Goal: Navigation & Orientation: Find specific page/section

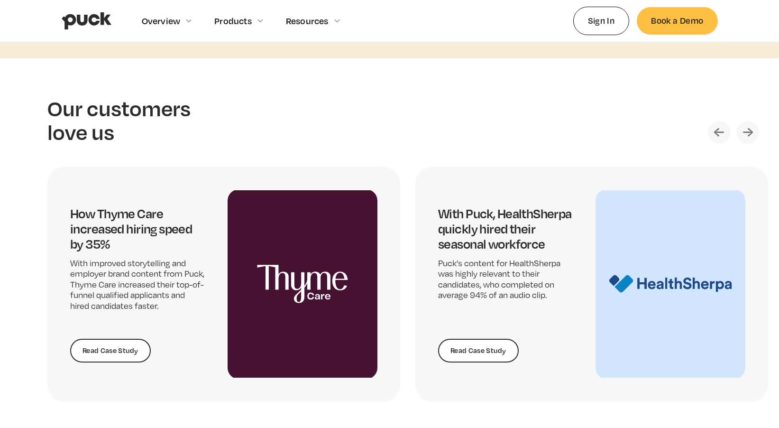
scroll to position [1967, 0]
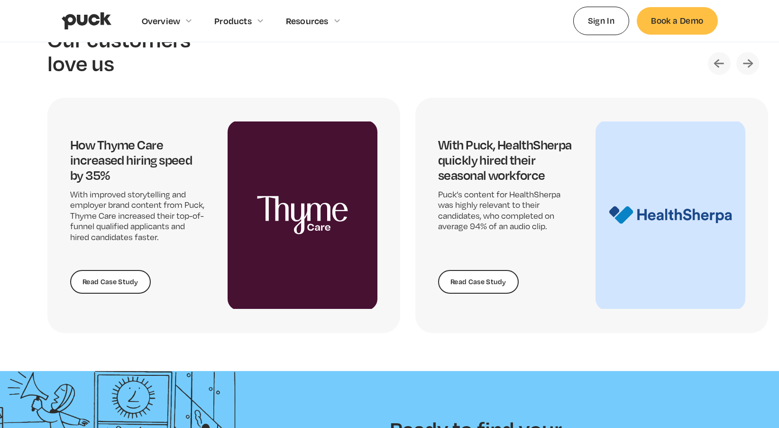
click at [745, 58] on img "Next slide" at bounding box center [747, 63] width 23 height 23
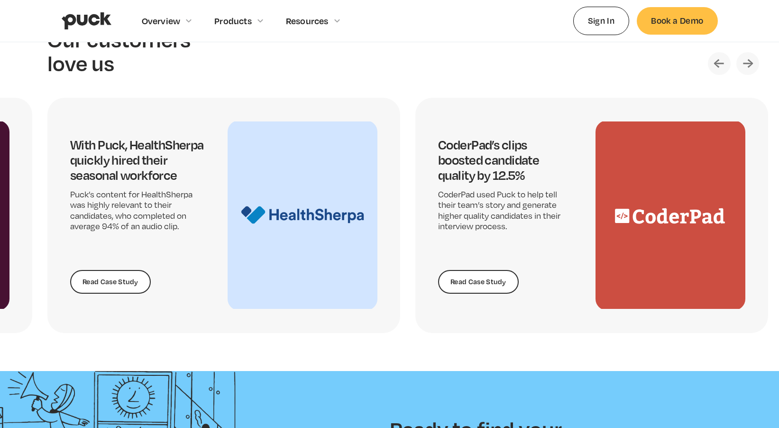
click at [745, 58] on img "Next slide" at bounding box center [747, 63] width 23 height 23
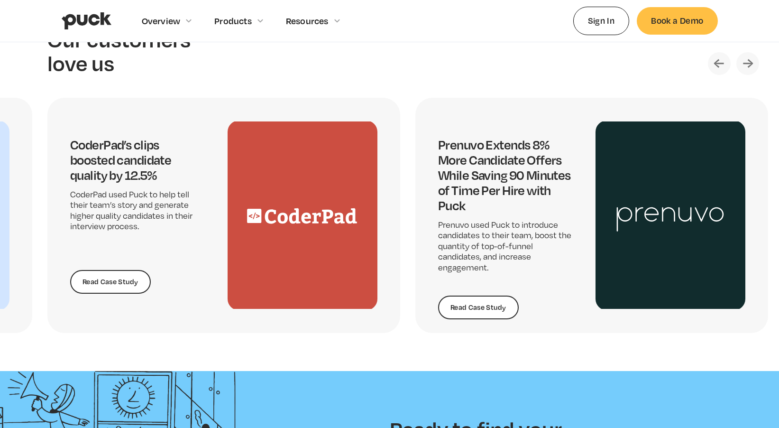
click at [745, 58] on img "Next slide" at bounding box center [747, 63] width 23 height 23
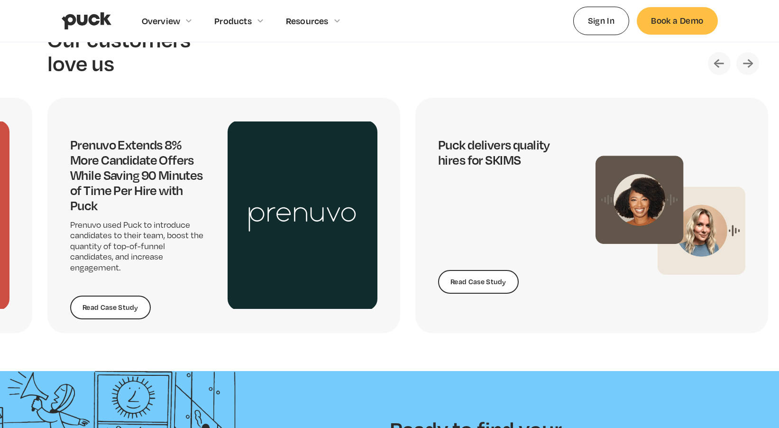
click at [745, 58] on img "Next slide" at bounding box center [747, 63] width 23 height 23
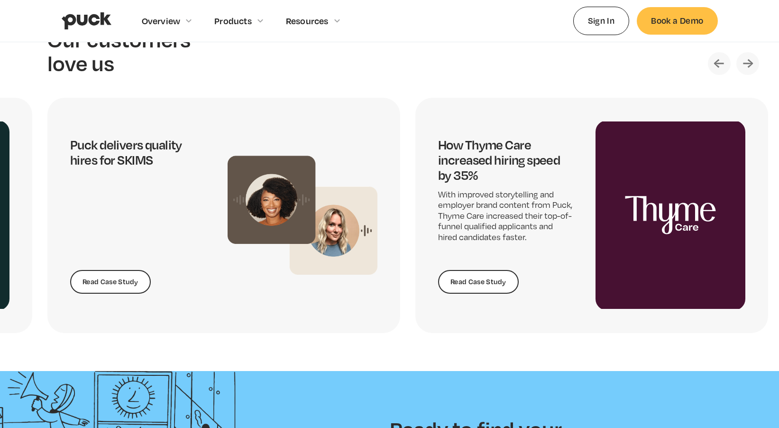
click at [745, 58] on img "Next slide" at bounding box center [747, 63] width 23 height 23
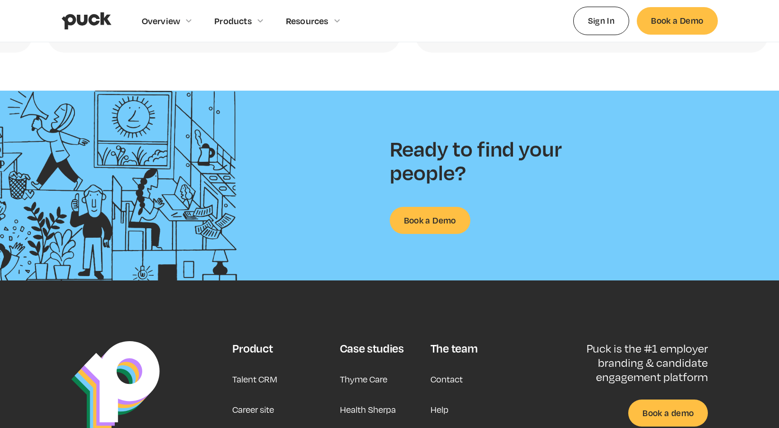
scroll to position [2408, 0]
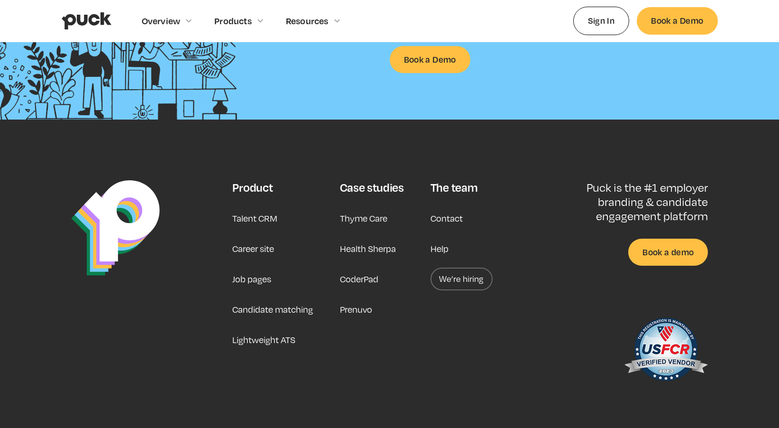
click at [266, 248] on link "Career site" at bounding box center [253, 248] width 42 height 23
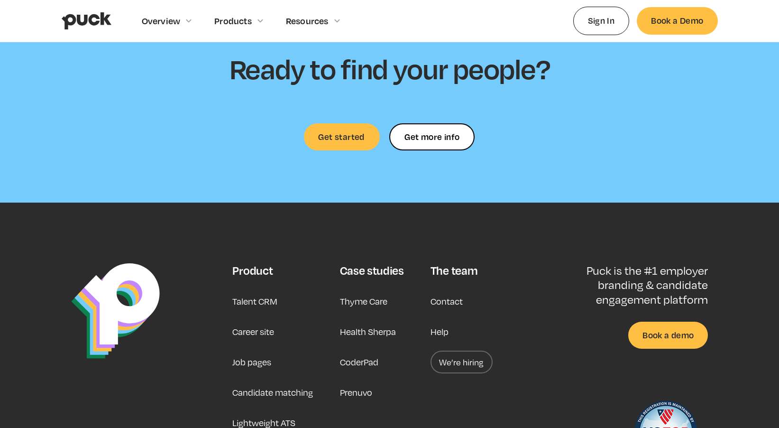
scroll to position [2833, 0]
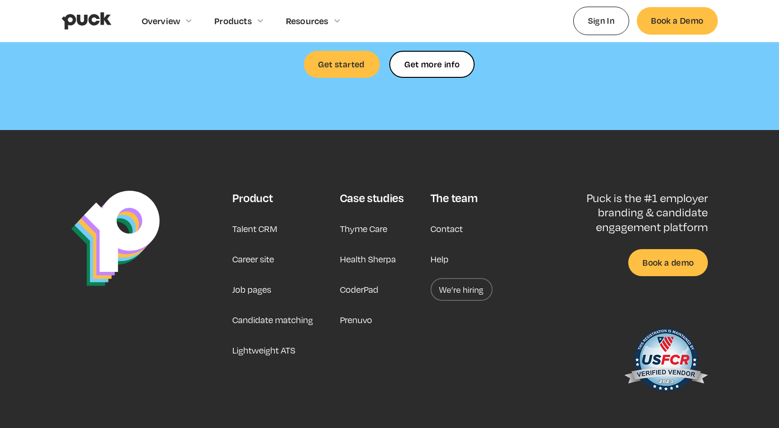
click at [251, 278] on link "Job pages" at bounding box center [251, 289] width 39 height 23
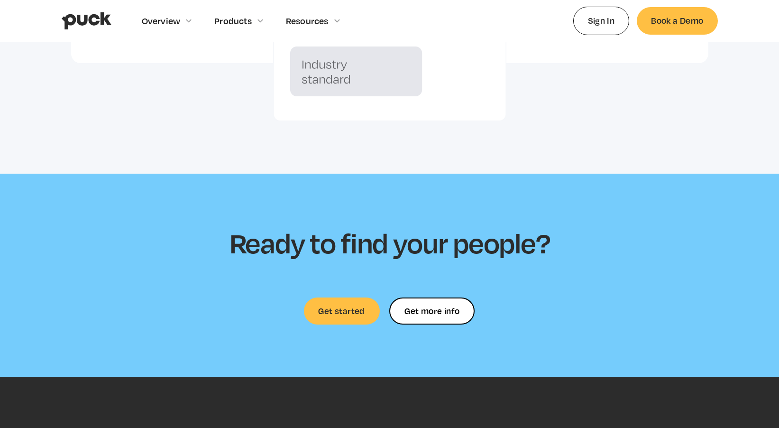
scroll to position [2959, 0]
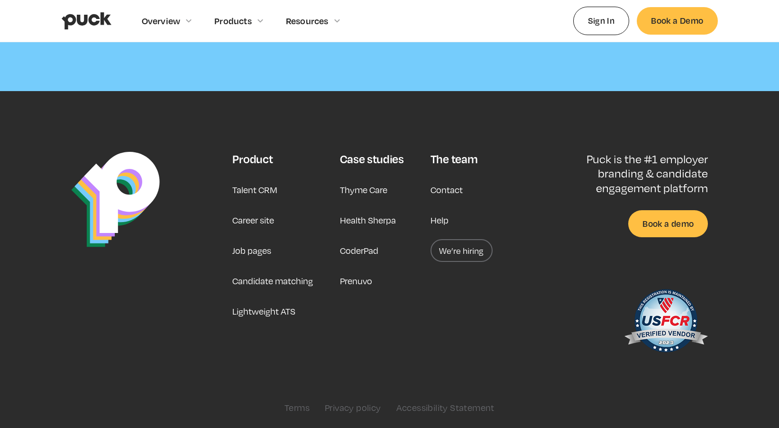
click at [450, 255] on link "We’re hiring" at bounding box center [462, 250] width 62 height 23
